Goal: Obtain resource: Download file/media

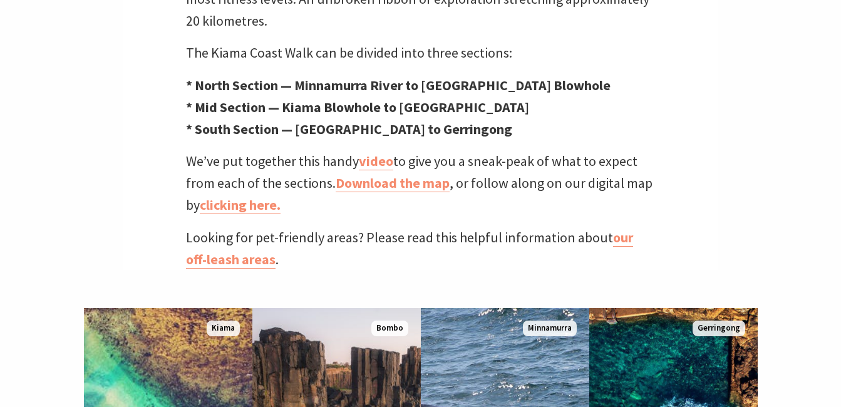
scroll to position [421, 0]
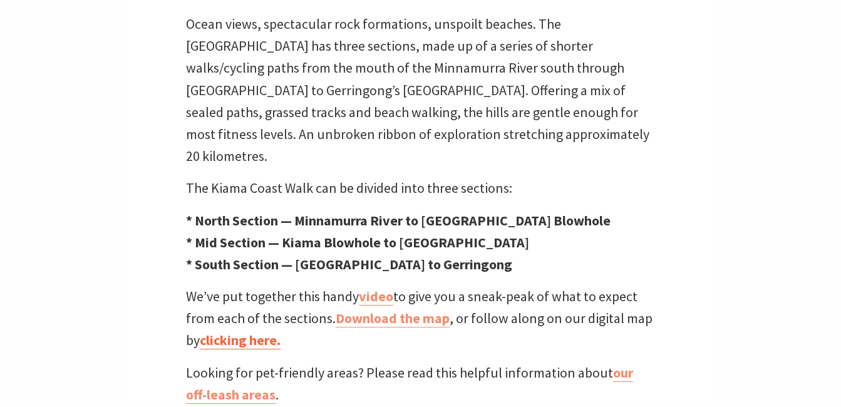
click at [270, 331] on link "clicking here." at bounding box center [240, 340] width 81 height 18
click at [439, 309] on link "Download the map" at bounding box center [393, 318] width 114 height 18
